Goal: Use online tool/utility: Utilize a website feature to perform a specific function

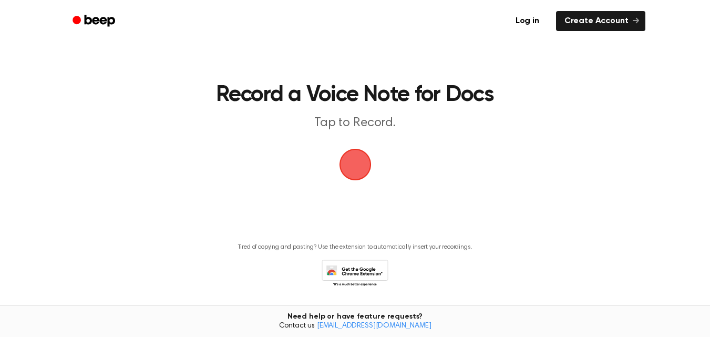
click at [361, 169] on span "button" at bounding box center [355, 164] width 44 height 44
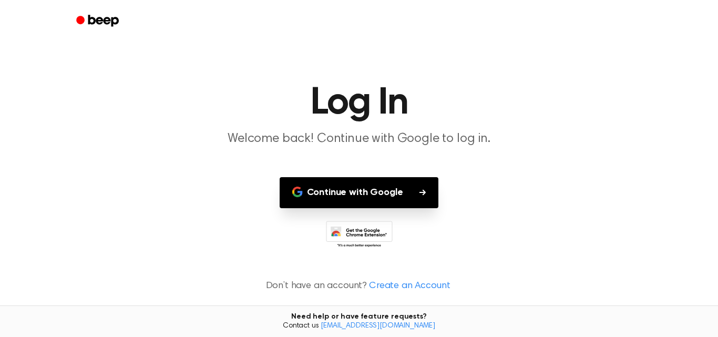
click at [391, 199] on button "Continue with Google" at bounding box center [359, 192] width 159 height 31
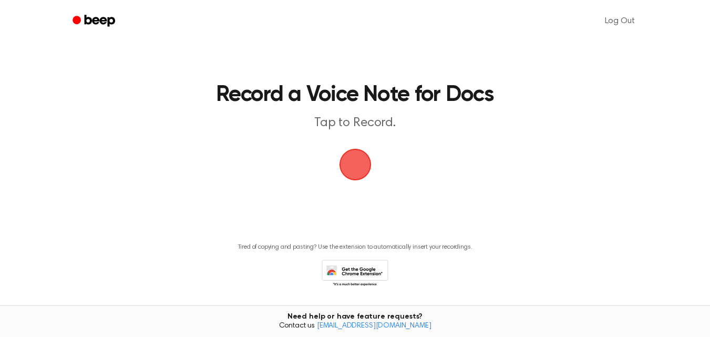
click at [365, 167] on span "button" at bounding box center [355, 164] width 47 height 47
click at [357, 174] on span "button" at bounding box center [356, 165] width 56 height 56
click at [361, 166] on span "button" at bounding box center [354, 164] width 39 height 39
click at [361, 166] on span "button" at bounding box center [355, 164] width 48 height 48
click at [361, 166] on span "button" at bounding box center [355, 164] width 29 height 29
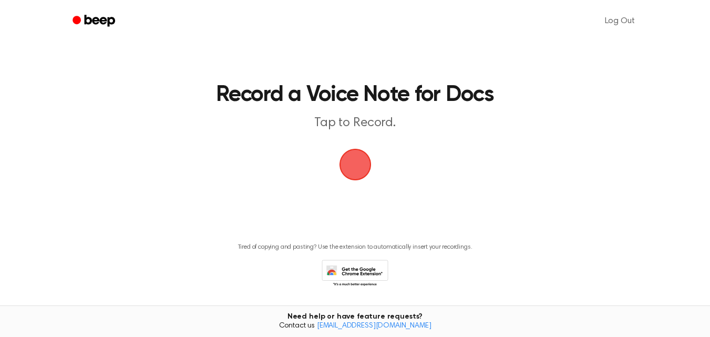
click at [300, 166] on main "Record a Voice Note for Docs Tap to Record. Tired of copying and pasting? Use t…" at bounding box center [355, 159] width 710 height 318
click at [450, 131] on p "Tap to Record." at bounding box center [356, 123] width 404 height 17
drag, startPoint x: 233, startPoint y: 104, endPoint x: 315, endPoint y: 135, distance: 87.5
click at [315, 135] on main "Record a Voice Note for Docs Tap to Record. Tired of copying and pasting? Use t…" at bounding box center [355, 159] width 710 height 318
